Goal: Check status

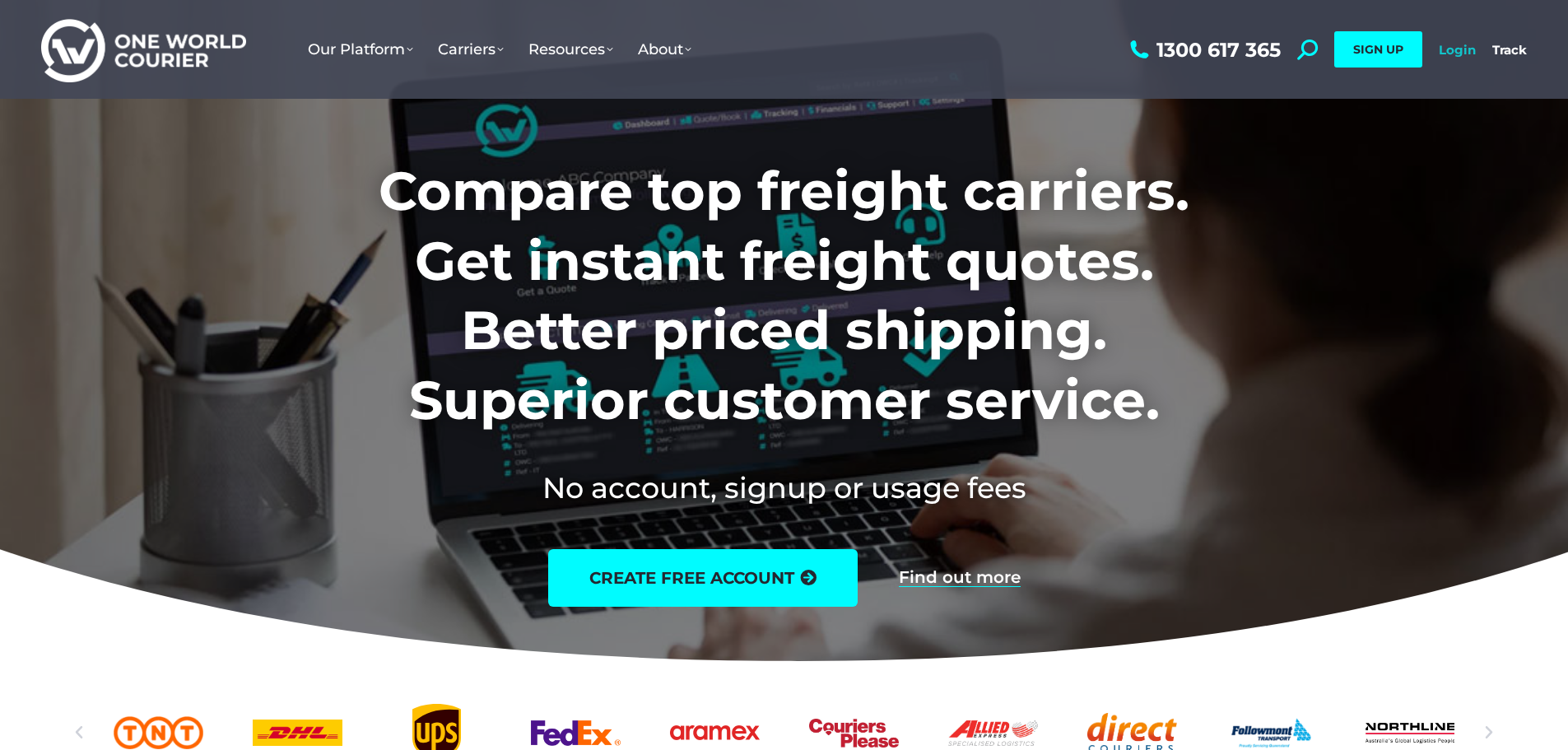
click at [1445, 56] on link "Login" at bounding box center [1457, 50] width 37 height 16
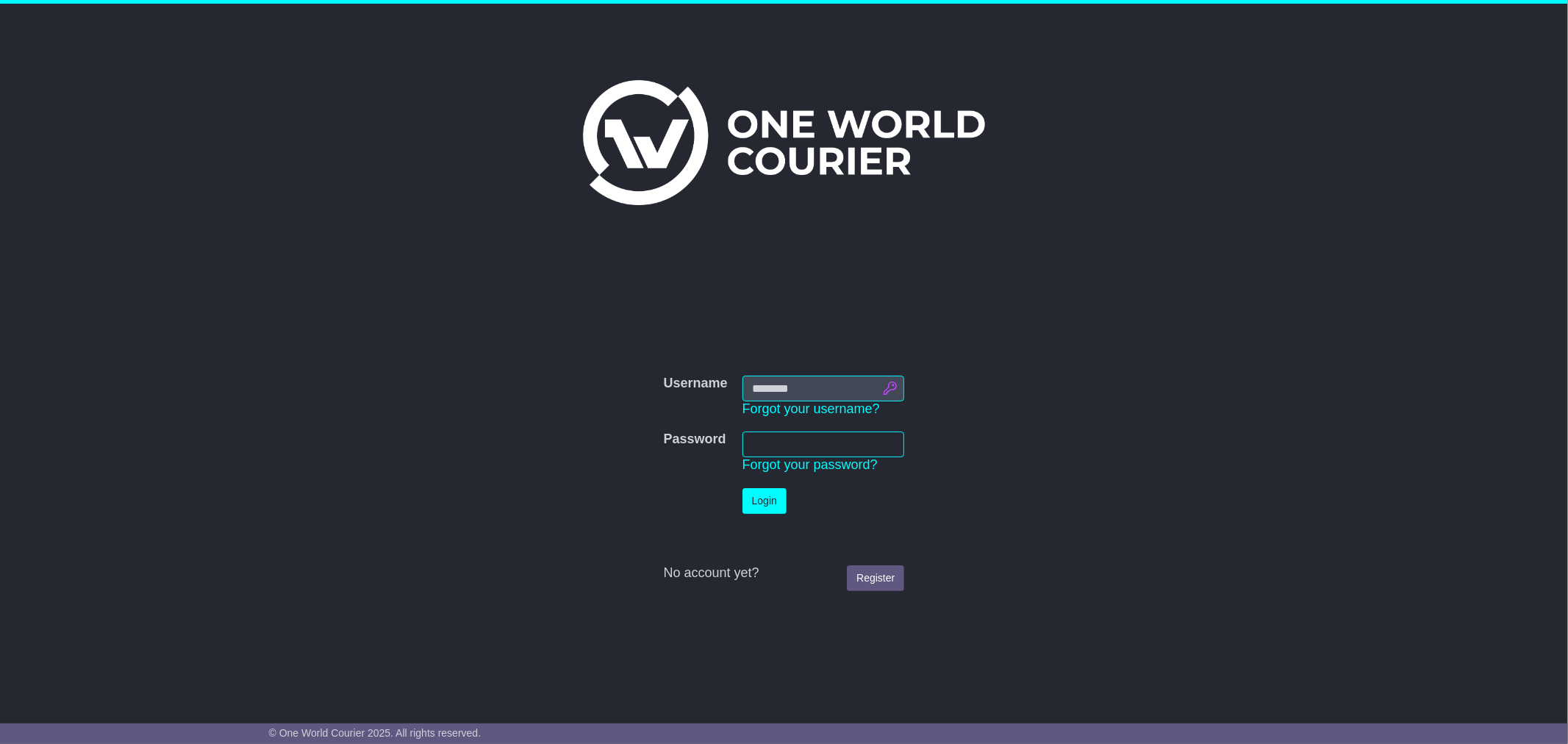
drag, startPoint x: 885, startPoint y: 388, endPoint x: 902, endPoint y: 386, distance: 17.1
click at [885, 388] on input "Username" at bounding box center [823, 388] width 162 height 26
type input "**********"
click at [773, 504] on button "Login" at bounding box center [765, 501] width 44 height 26
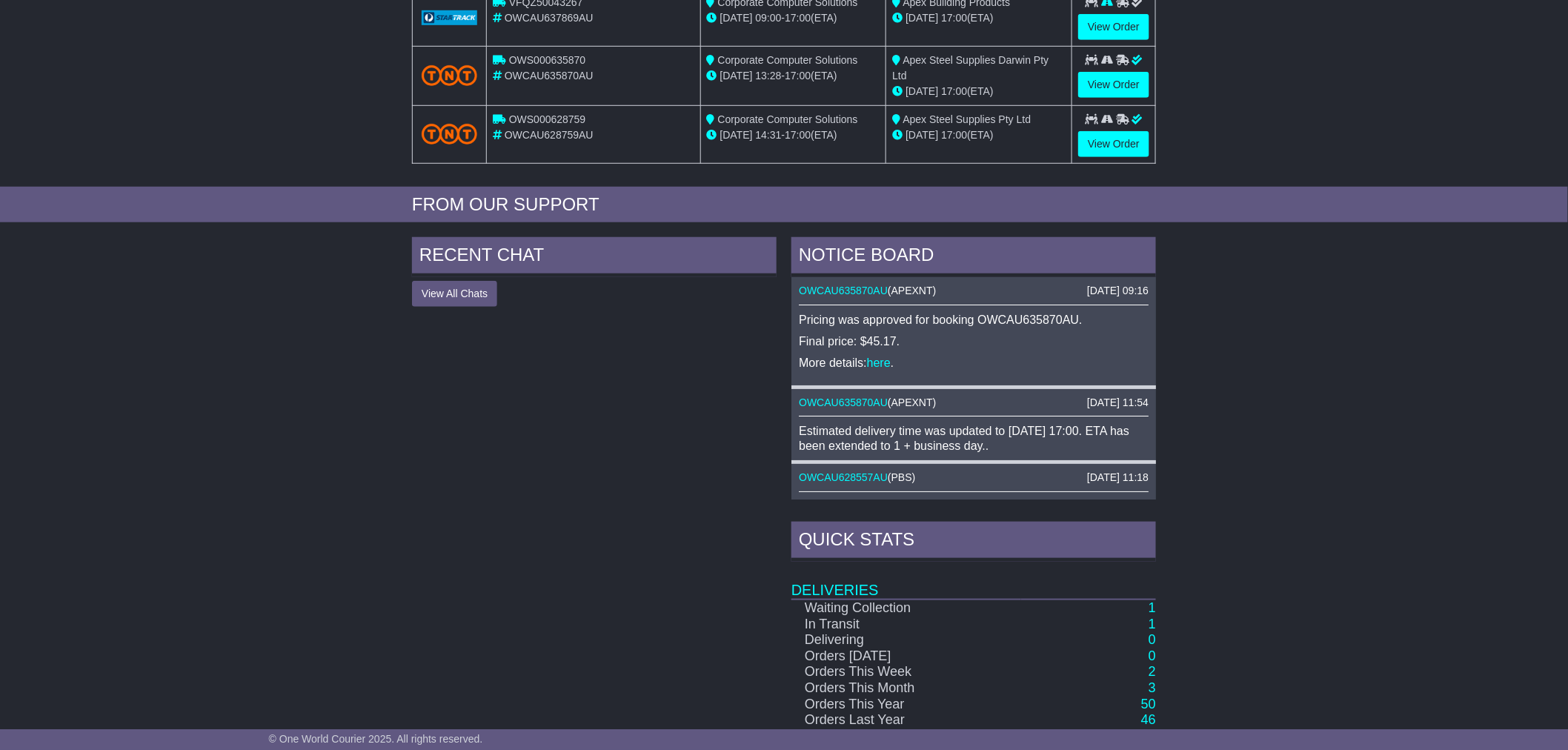
scroll to position [411, 0]
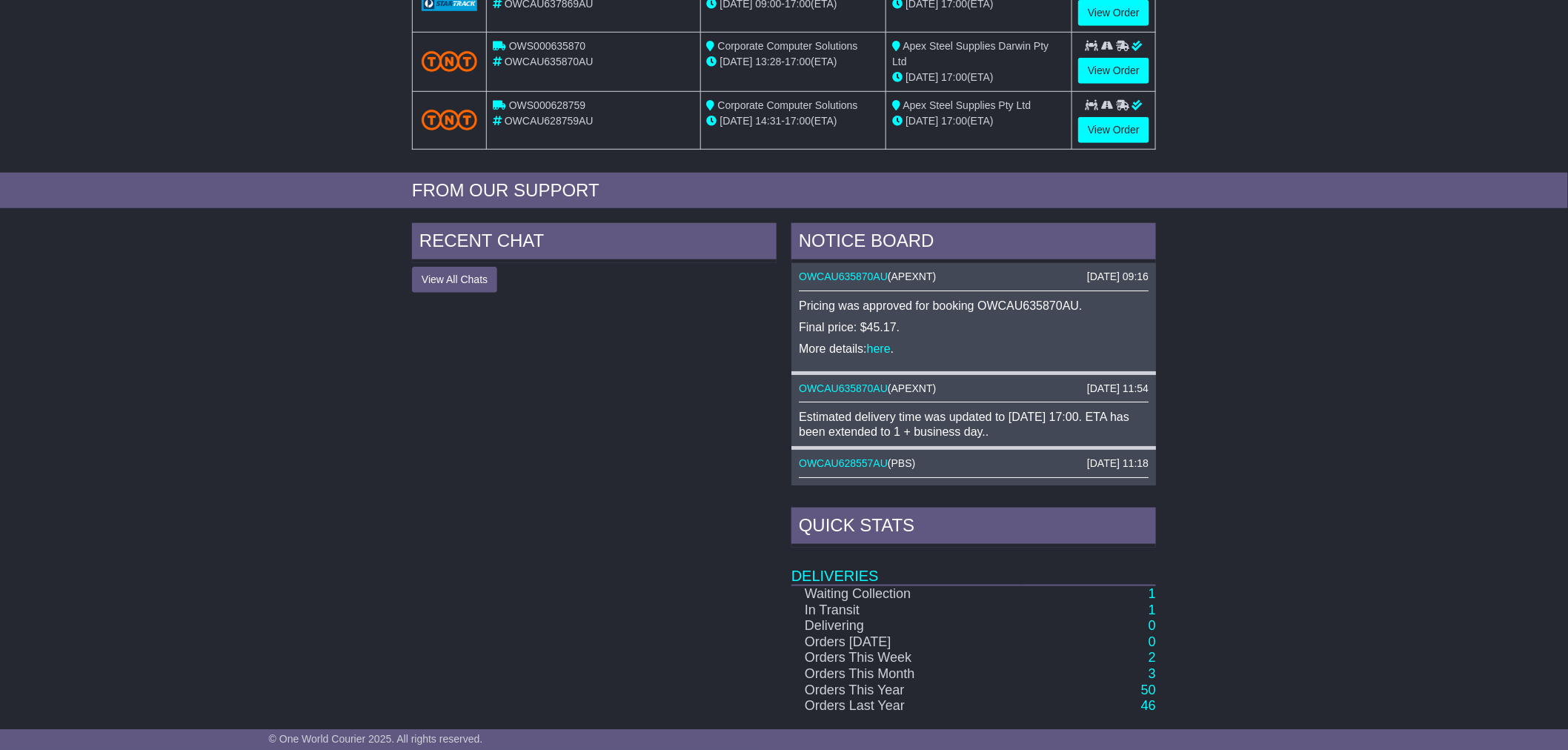
drag, startPoint x: 824, startPoint y: 416, endPoint x: 1032, endPoint y: 433, distance: 208.7
click at [1040, 433] on div "Estimated delivery time was updated to [DATE] 17:00. ETA has been extended to 1…" at bounding box center [973, 425] width 349 height 29
click at [1031, 433] on div "Estimated delivery time was updated to [DATE] 17:00. ETA has been extended to 1…" at bounding box center [973, 425] width 349 height 29
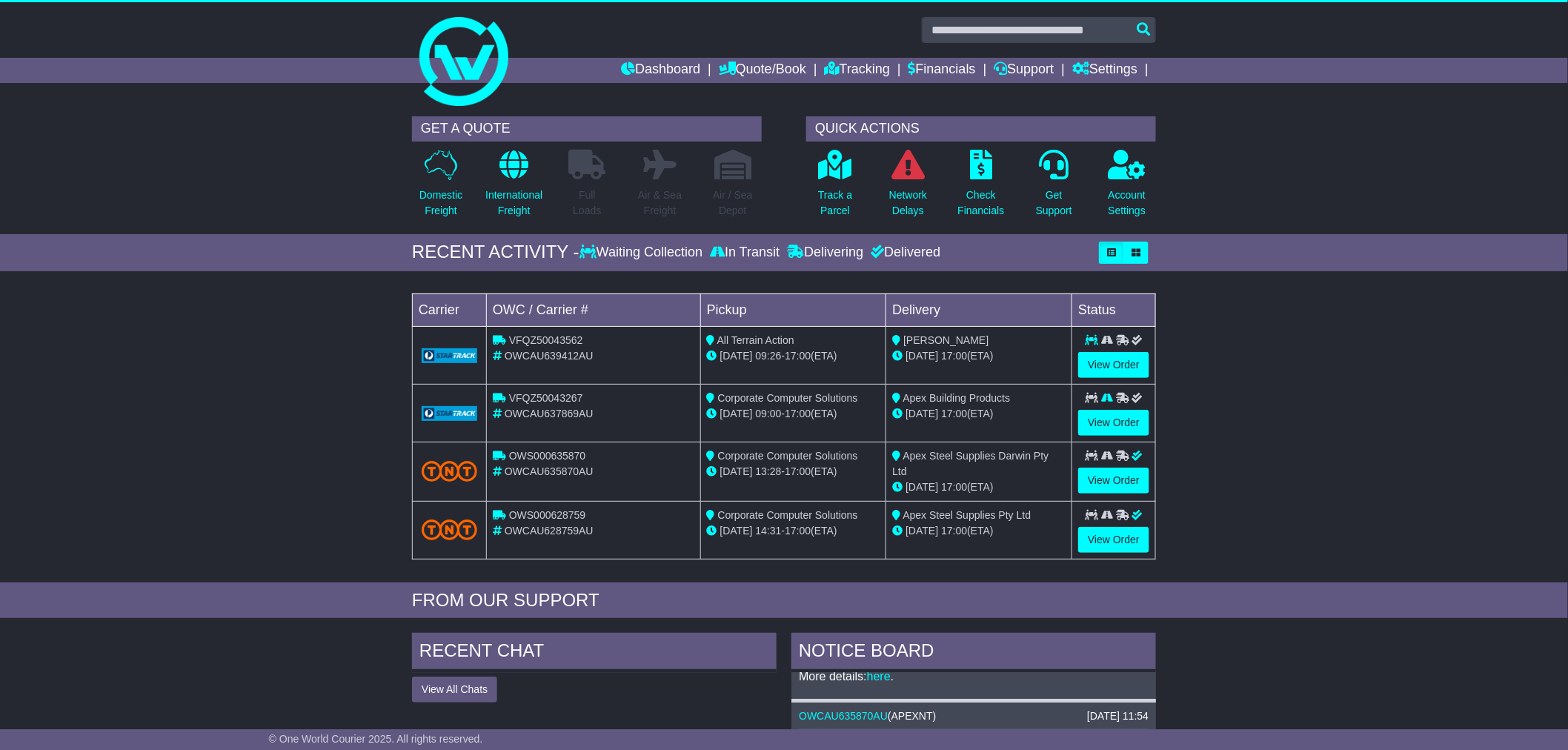
scroll to position [0, 0]
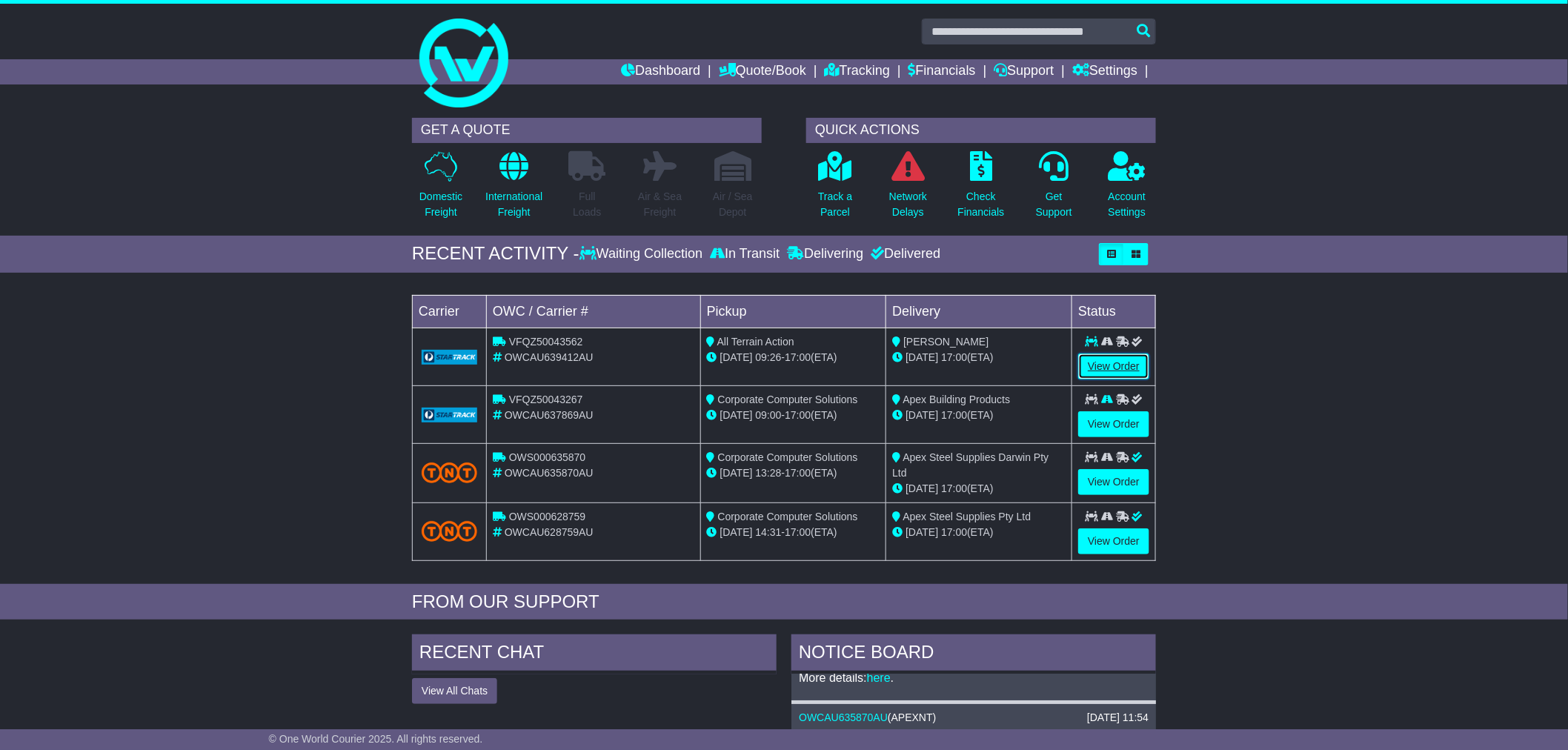
click at [1127, 362] on link "View Order" at bounding box center [1114, 367] width 71 height 26
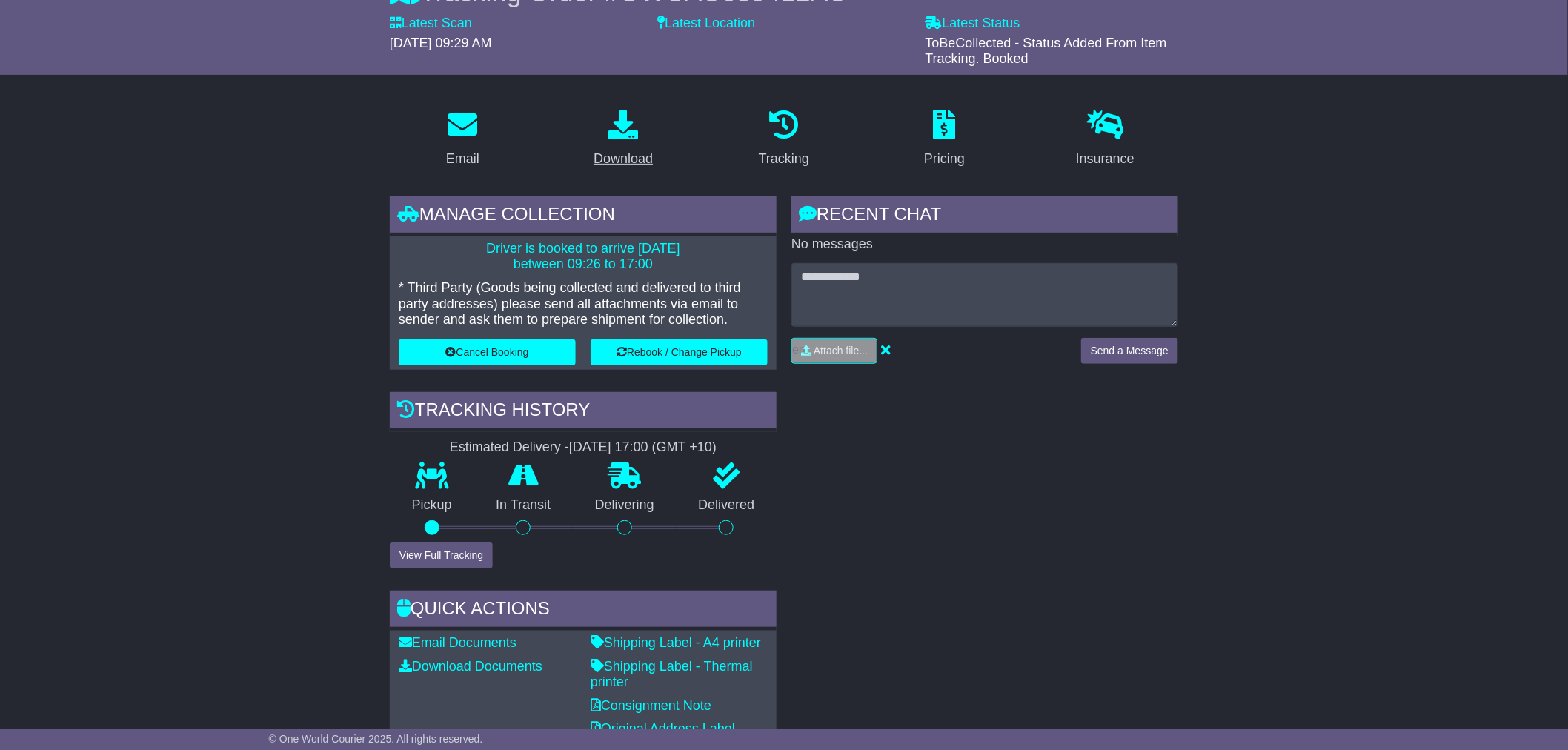
scroll to position [164, 0]
drag, startPoint x: 475, startPoint y: 243, endPoint x: 697, endPoint y: 263, distance: 222.9
click at [697, 263] on p "Driver is booked to arrive 28 Aug 2025 between 09:26 to 17:00" at bounding box center [583, 257] width 369 height 32
click at [698, 269] on p "Driver is booked to arrive 28 Aug 2025 between 09:26 to 17:00" at bounding box center [583, 257] width 369 height 32
click at [458, 293] on p "* Third Party (Goods being collected and delivered to third party addresses) pl…" at bounding box center [583, 304] width 369 height 48
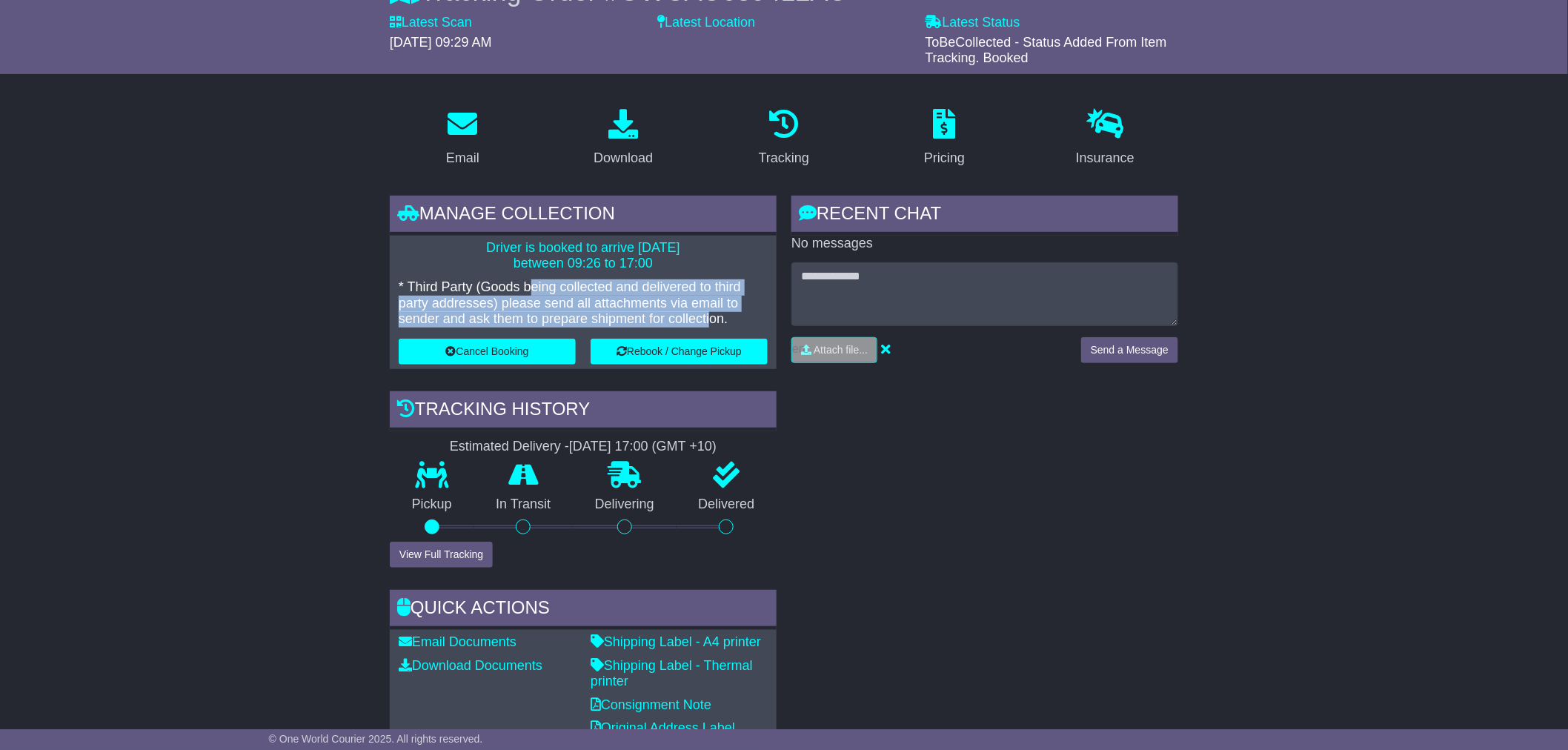
drag, startPoint x: 558, startPoint y: 283, endPoint x: 712, endPoint y: 314, distance: 157.1
click at [712, 314] on p "* Third Party (Goods being collected and delivered to third party addresses) pl…" at bounding box center [583, 304] width 369 height 48
click at [713, 315] on p "* Third Party (Goods being collected and delivered to third party addresses) pl…" at bounding box center [583, 304] width 369 height 48
click at [480, 300] on p "* Third Party (Goods being collected and delivered to third party addresses) pl…" at bounding box center [583, 304] width 369 height 48
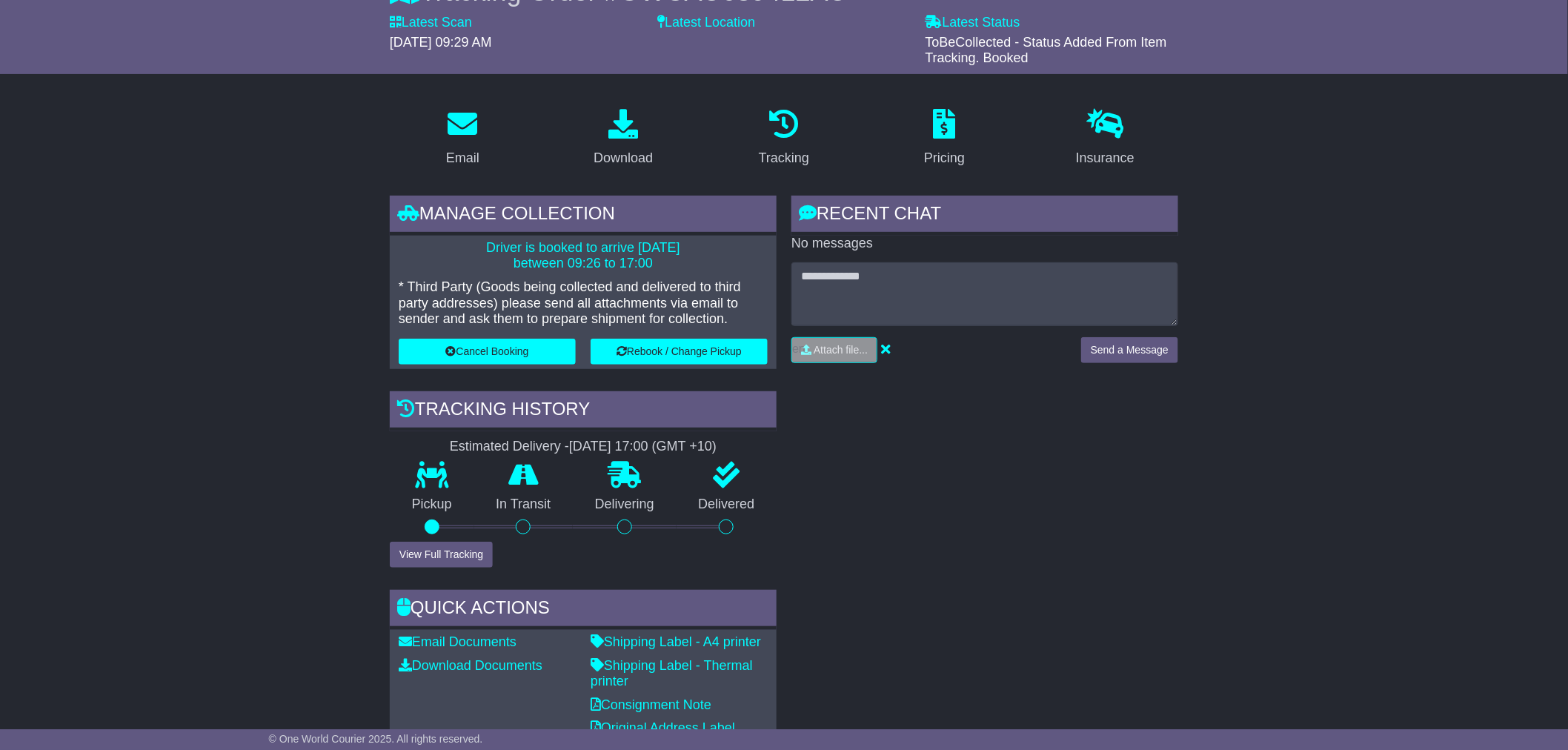
click at [646, 273] on div "Driver is booked to arrive 28 Aug 2025 between 09:26 to 17:00 * Third Party (Go…" at bounding box center [583, 302] width 387 height 133
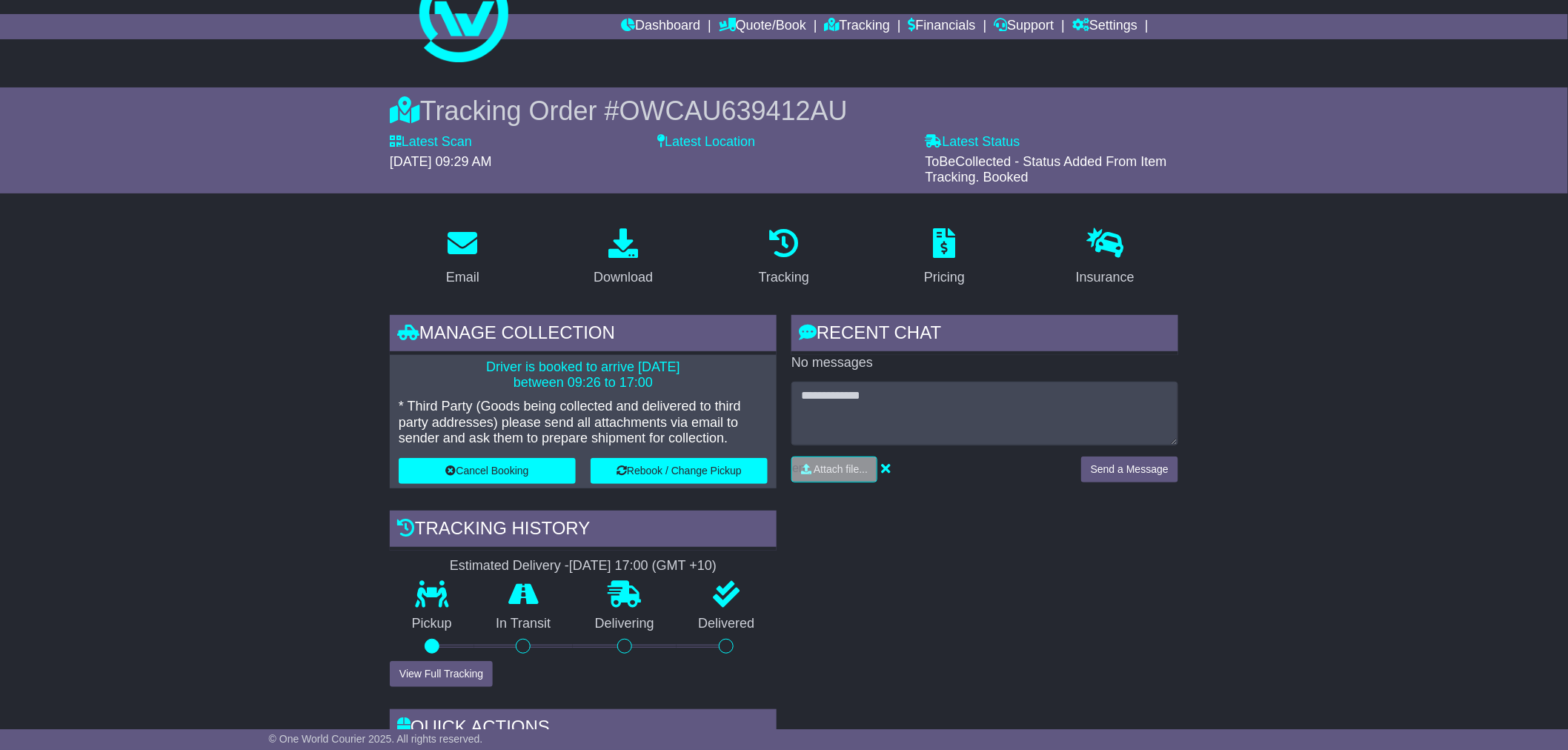
scroll to position [0, 0]
